Goal: Task Accomplishment & Management: Use online tool/utility

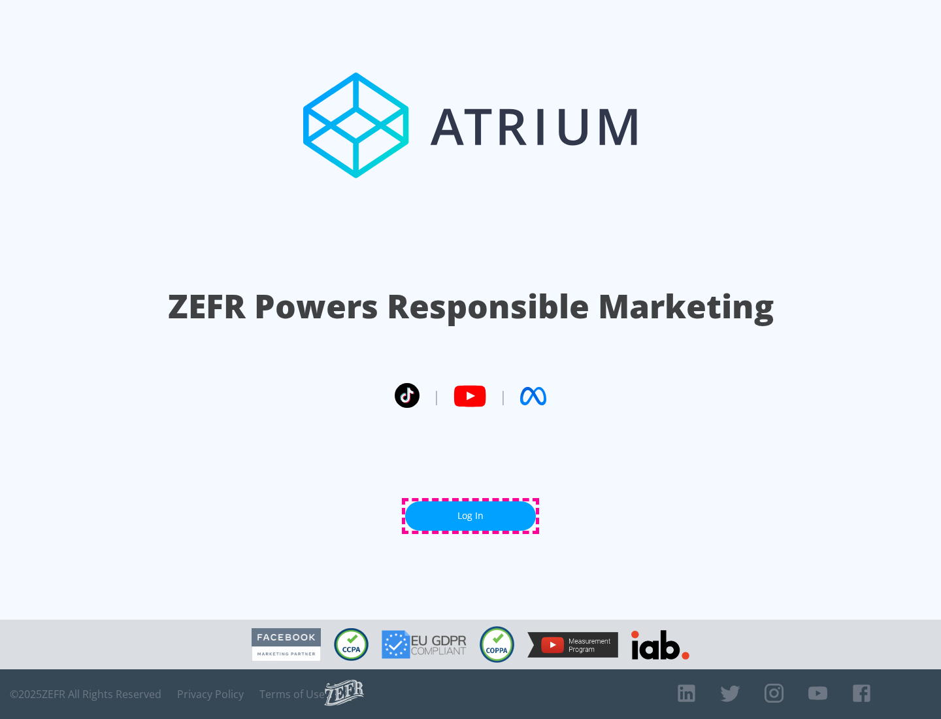
click at [470, 515] on link "Log In" at bounding box center [470, 515] width 131 height 29
